Goal: Transaction & Acquisition: Purchase product/service

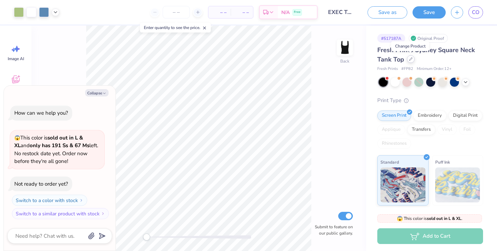
click at [410, 58] on icon at bounding box center [410, 58] width 3 height 3
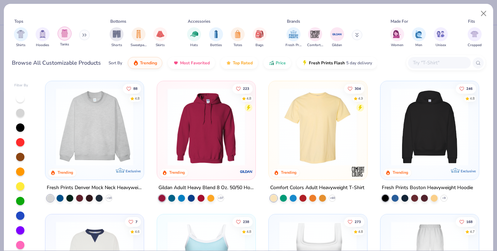
click at [66, 34] on img "filter for Tanks" at bounding box center [65, 33] width 8 height 8
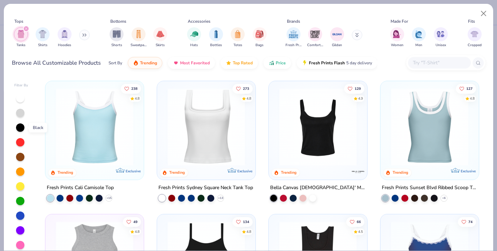
click at [22, 128] on div at bounding box center [20, 127] width 8 height 8
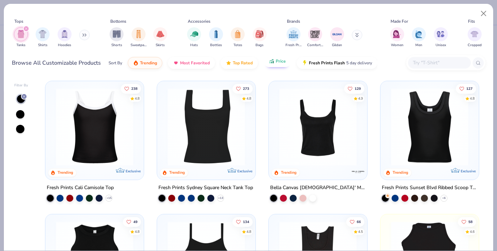
click at [283, 64] on button "Price" at bounding box center [278, 61] width 28 height 12
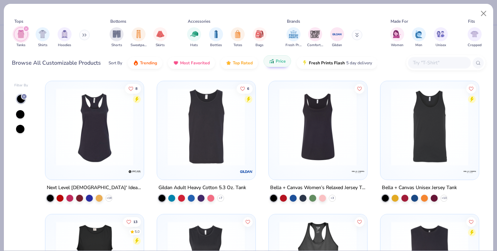
click at [281, 61] on span "Price" at bounding box center [281, 61] width 10 height 6
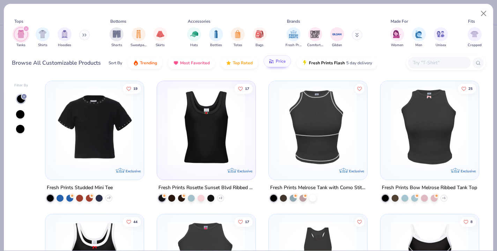
click at [277, 67] on button "Price" at bounding box center [278, 61] width 28 height 12
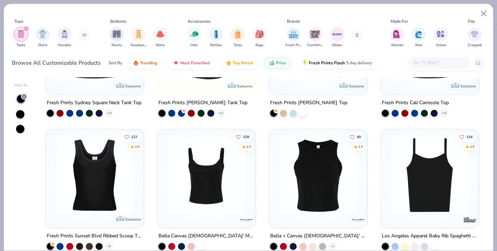
scroll to position [611, 0]
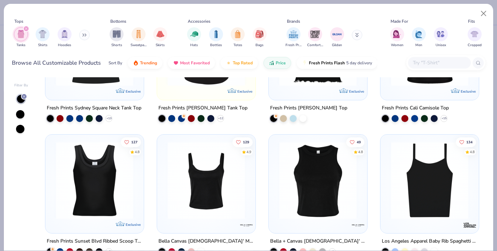
click at [216, 164] on img at bounding box center [206, 179] width 84 height 77
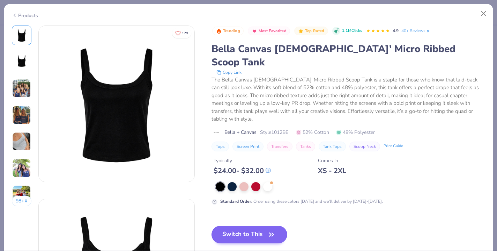
click at [232, 225] on button "Switch to This" at bounding box center [250, 233] width 76 height 17
click at [247, 225] on button "Switch to This" at bounding box center [250, 233] width 76 height 17
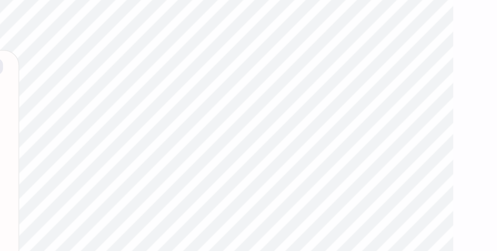
type textarea "x"
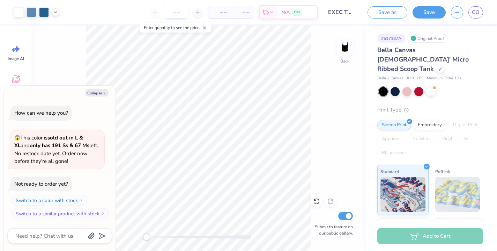
click at [183, 10] on input "number" at bounding box center [176, 12] width 27 height 13
type input "15"
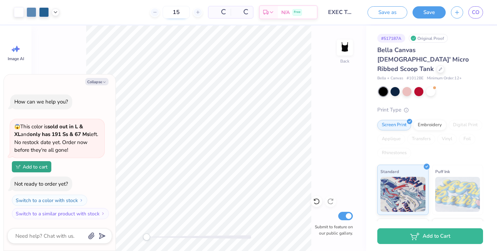
type textarea "x"
type input "15"
click at [101, 79] on button "Collapse" at bounding box center [96, 81] width 23 height 7
type textarea "x"
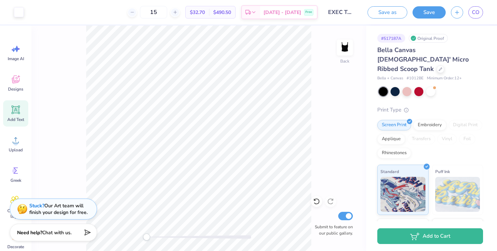
click at [17, 107] on icon at bounding box center [16, 109] width 7 height 7
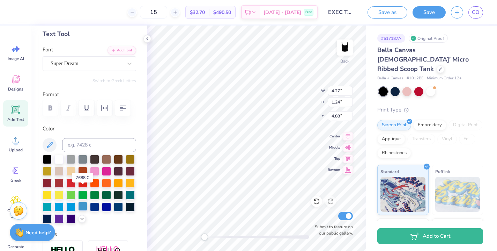
scroll to position [51, 0]
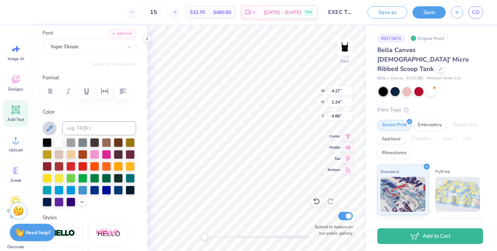
type textarea "AXO"
click at [47, 126] on icon at bounding box center [49, 128] width 8 height 8
click at [83, 203] on icon at bounding box center [82, 201] width 6 height 6
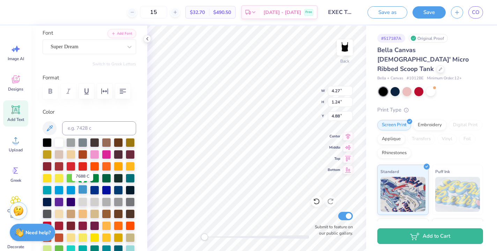
click at [82, 189] on div at bounding box center [82, 189] width 9 height 9
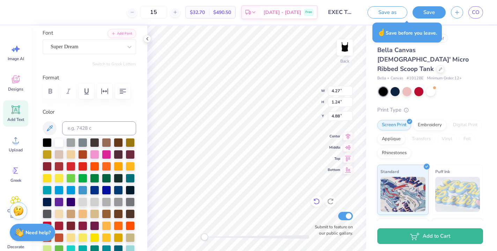
click at [317, 200] on icon at bounding box center [316, 201] width 7 height 7
type input "3.22"
type input "1.23"
click at [317, 200] on icon at bounding box center [316, 201] width 7 height 7
type input "4.27"
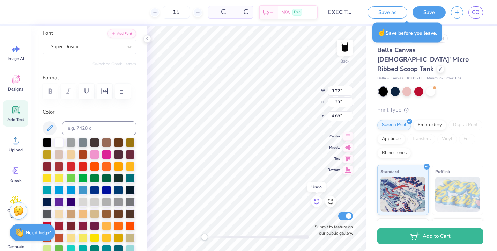
type input "1.24"
click at [317, 200] on icon at bounding box center [316, 201] width 7 height 7
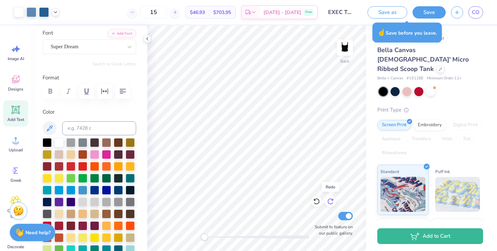
click at [331, 199] on icon at bounding box center [330, 201] width 6 height 6
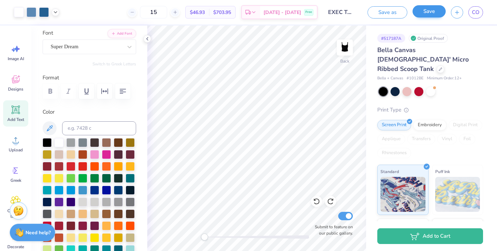
click at [424, 12] on button "Save" at bounding box center [429, 11] width 33 height 12
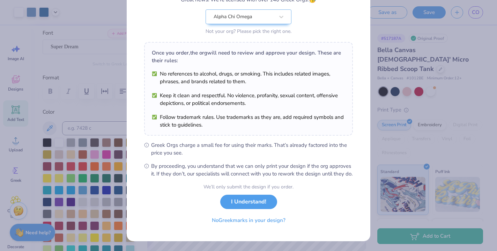
scroll to position [76, 0]
click at [235, 200] on button "I Understand!" at bounding box center [248, 200] width 57 height 14
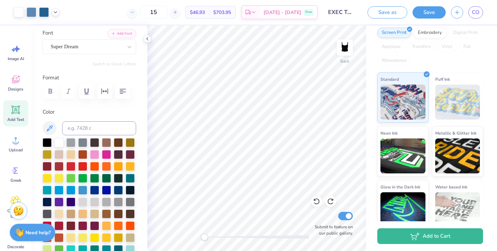
scroll to position [91, 0]
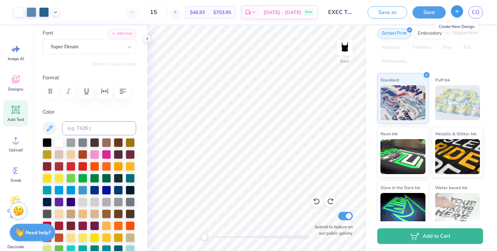
click at [459, 12] on icon "button" at bounding box center [457, 11] width 6 height 6
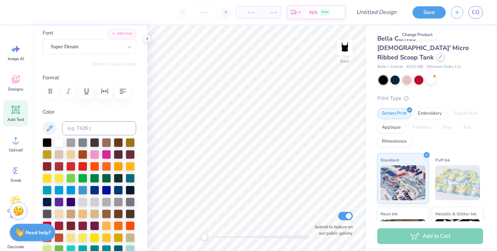
click at [439, 55] on icon at bounding box center [440, 56] width 3 height 3
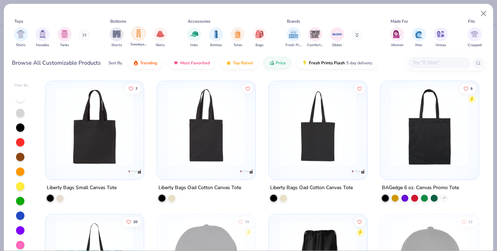
click at [137, 34] on img "filter for Sweatpants" at bounding box center [139, 33] width 8 height 8
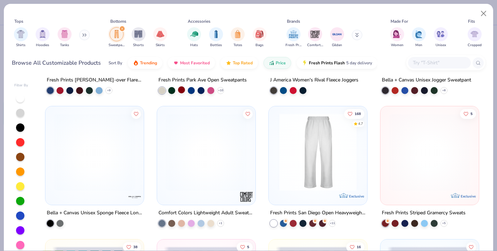
scroll to position [380, 0]
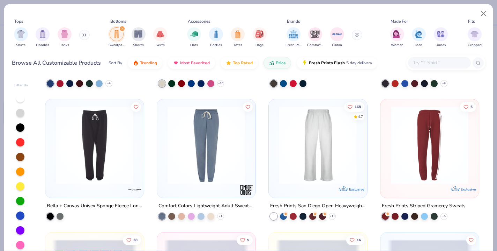
click at [277, 126] on img at bounding box center [318, 144] width 84 height 77
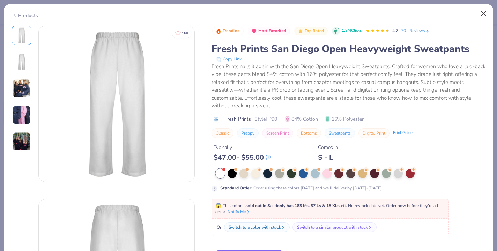
click at [484, 17] on button "Close" at bounding box center [483, 13] width 13 height 13
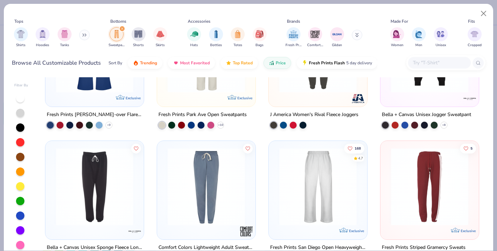
scroll to position [339, 0]
